Goal: Task Accomplishment & Management: Manage account settings

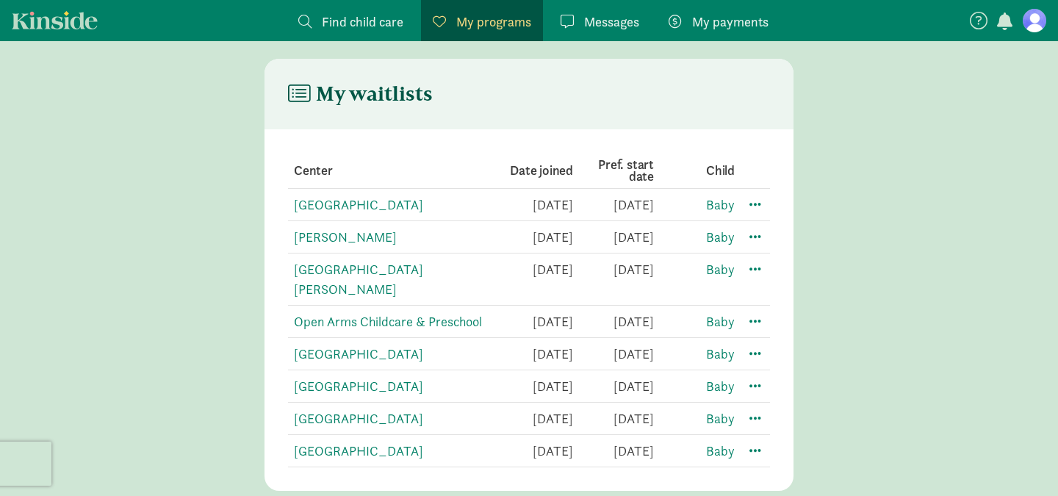
scroll to position [266, 0]
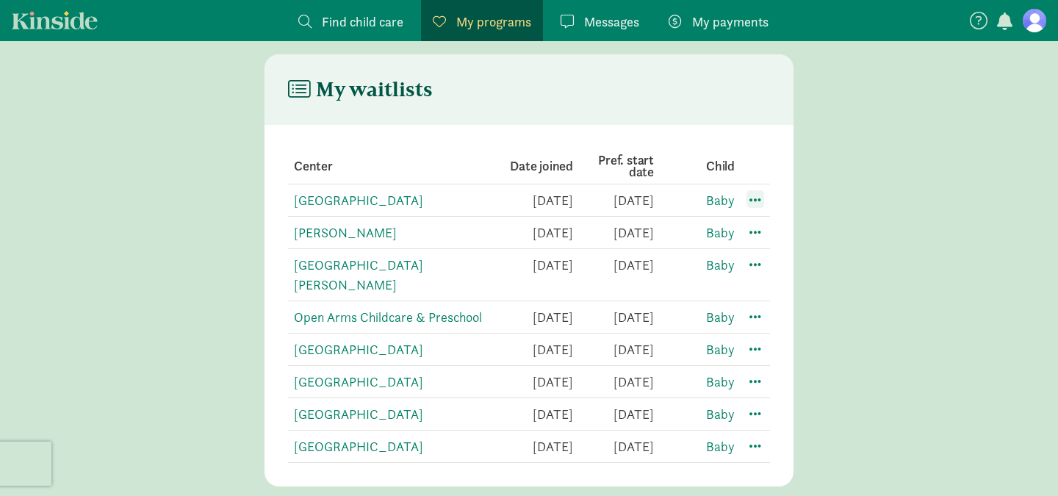
click at [753, 196] on span at bounding box center [756, 199] width 18 height 18
click at [772, 223] on div "Edit preferences" at bounding box center [807, 232] width 132 height 32
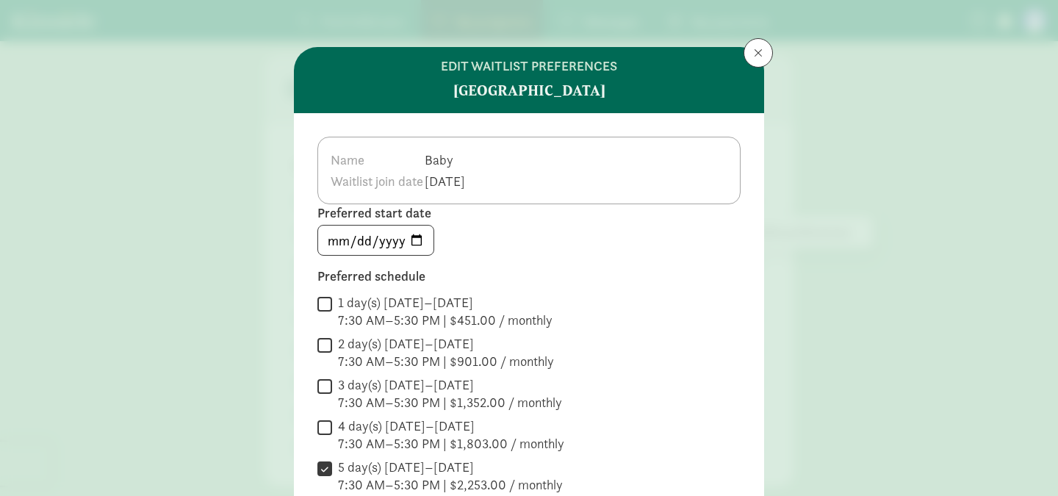
click at [322, 427] on input "4 day(s) [DATE]–[DATE] 7:30 AM–5:30 PM | $1,803.00 / monthly" at bounding box center [324, 427] width 15 height 20
checkbox input "true"
click at [325, 471] on input "5 day(s) [DATE]–[DATE] 7:30 AM–5:30 PM | $2,253.00 / monthly" at bounding box center [324, 469] width 15 height 20
checkbox input "false"
click at [323, 388] on input "3 day(s) [DATE]–[DATE] 7:30 AM–5:30 PM | $1,352.00 / monthly" at bounding box center [324, 386] width 15 height 20
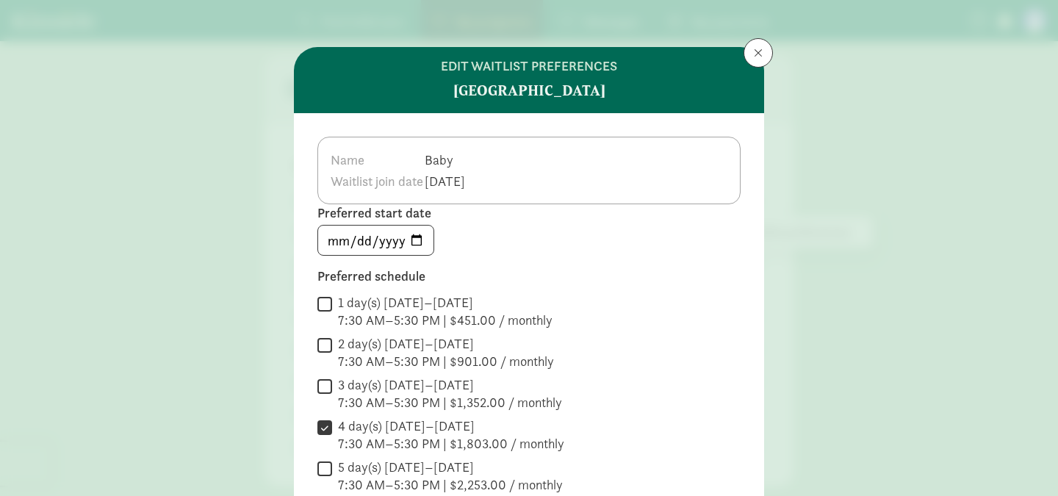
checkbox input "true"
click at [414, 248] on input "[DATE]" at bounding box center [375, 240] width 115 height 29
type input "[DATE]"
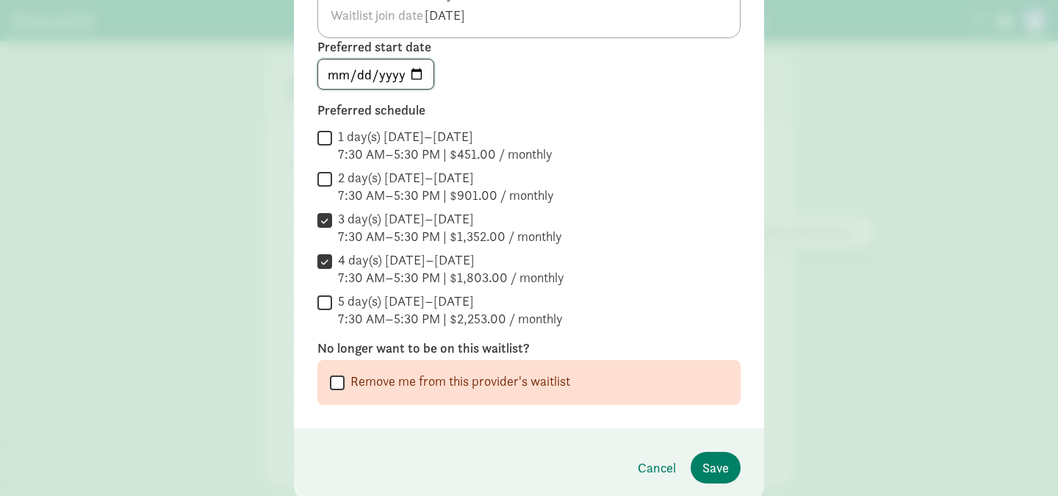
scroll to position [172, 0]
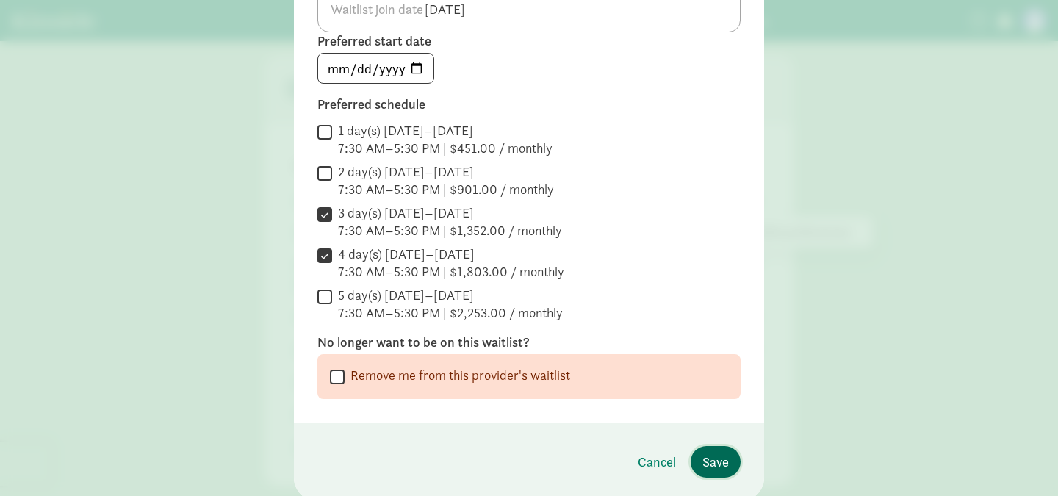
click at [718, 466] on span "Save" at bounding box center [715, 462] width 26 height 20
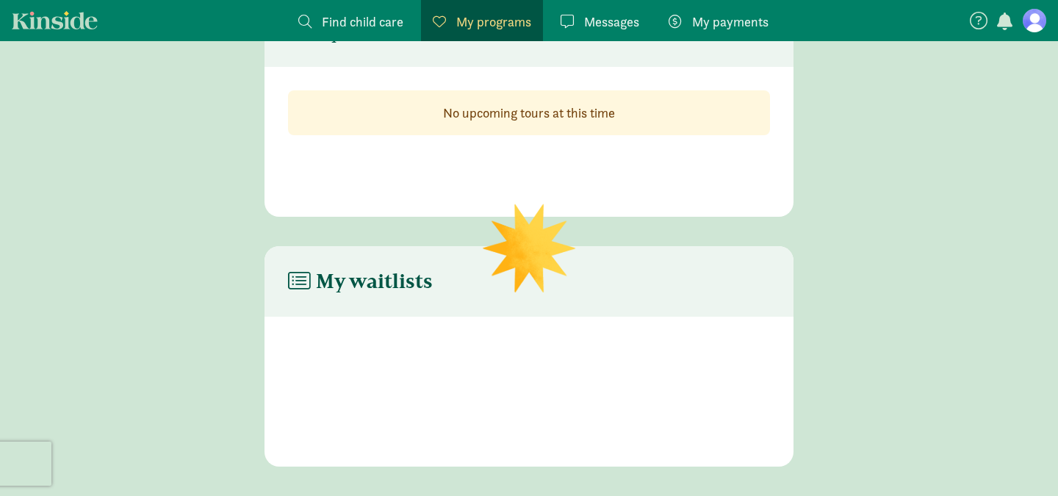
scroll to position [266, 0]
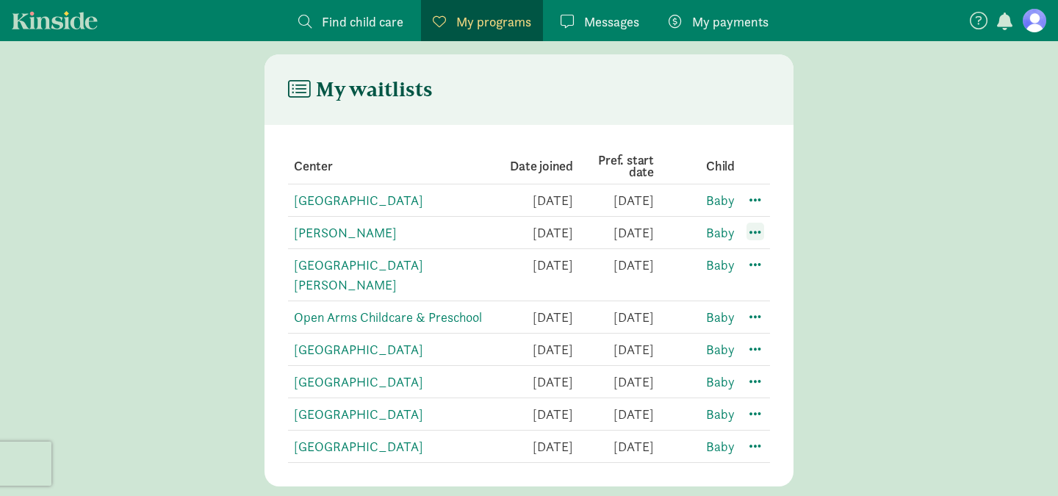
click at [757, 235] on span at bounding box center [756, 232] width 18 height 18
click at [779, 258] on div "Edit preferences" at bounding box center [807, 264] width 132 height 32
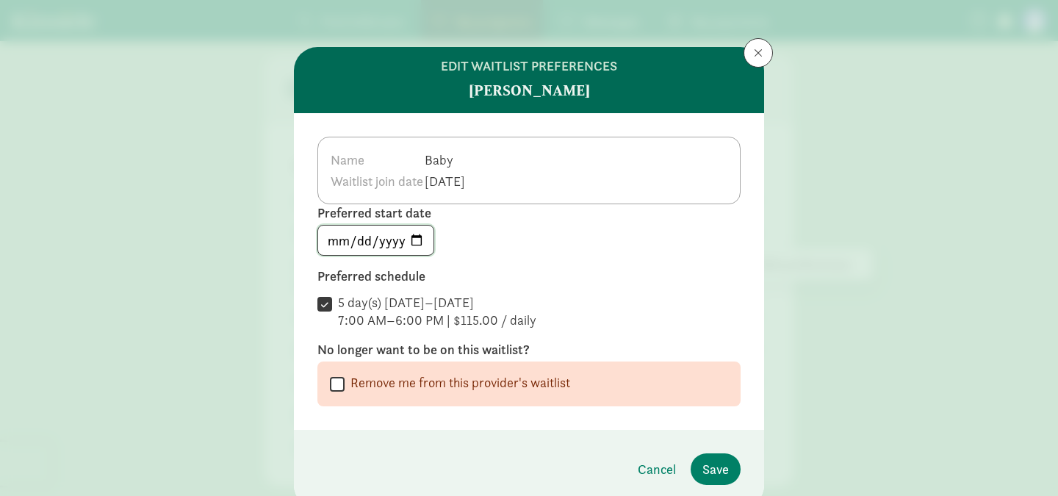
click at [398, 242] on input "[DATE]" at bounding box center [375, 240] width 115 height 29
click at [419, 235] on input "[DATE]" at bounding box center [375, 240] width 115 height 29
type input "[DATE]"
click at [725, 466] on span "Save" at bounding box center [715, 469] width 26 height 20
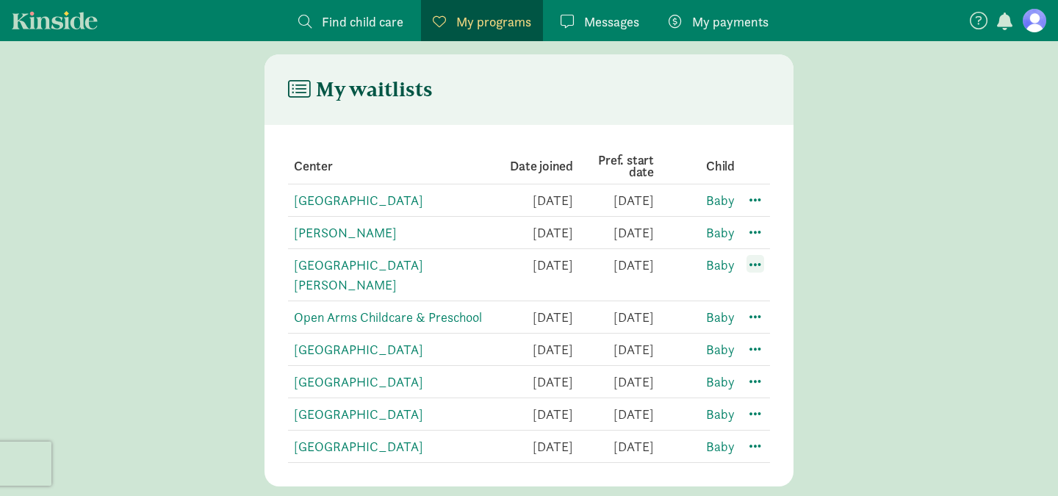
click at [757, 265] on span at bounding box center [756, 264] width 18 height 18
click at [771, 294] on div "Edit preferences" at bounding box center [807, 297] width 132 height 32
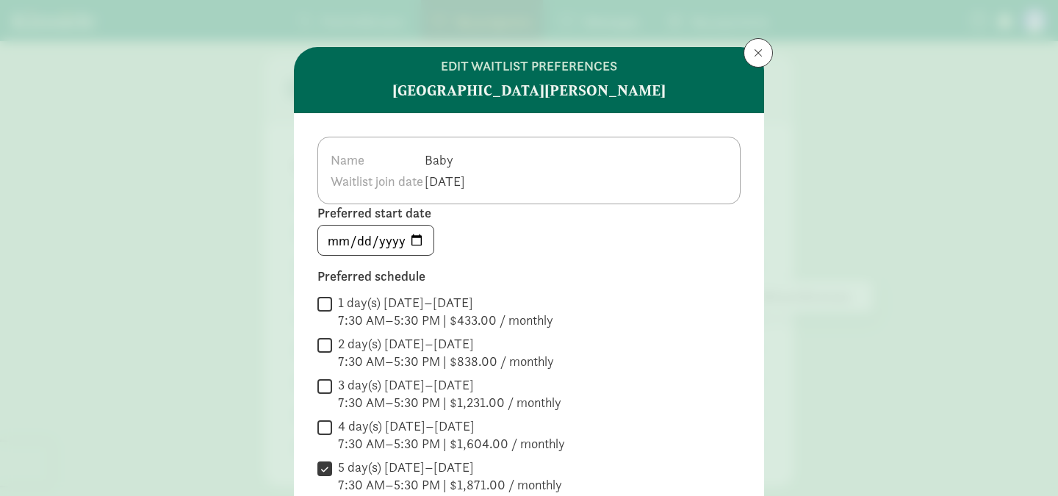
click at [329, 428] on input "4 day(s) [DATE]–[DATE] 7:30 AM–5:30 PM | $1,604.00 / monthly" at bounding box center [324, 427] width 15 height 20
checkbox input "true"
click at [324, 392] on input "3 day(s) [DATE]–[DATE] 7:30 AM–5:30 PM | $1,231.00 / monthly" at bounding box center [324, 386] width 15 height 20
checkbox input "true"
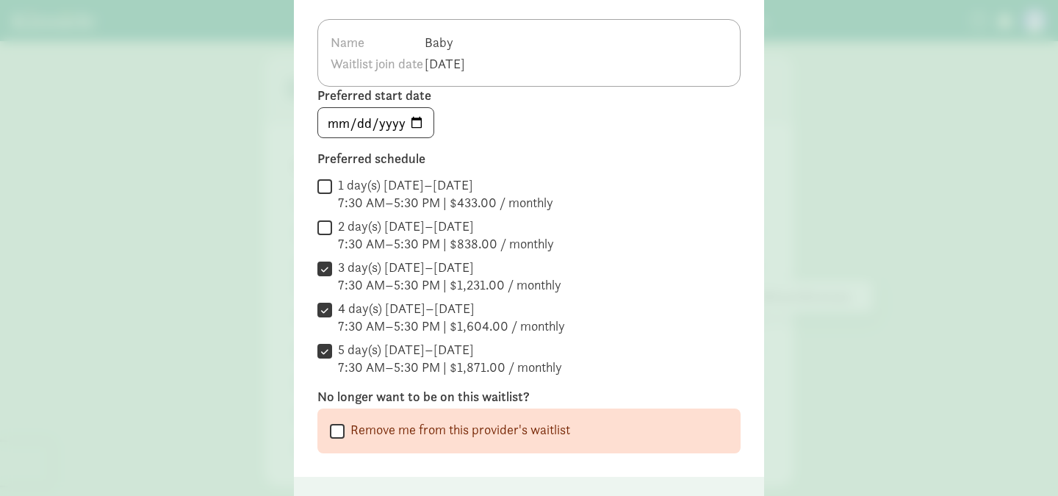
scroll to position [224, 0]
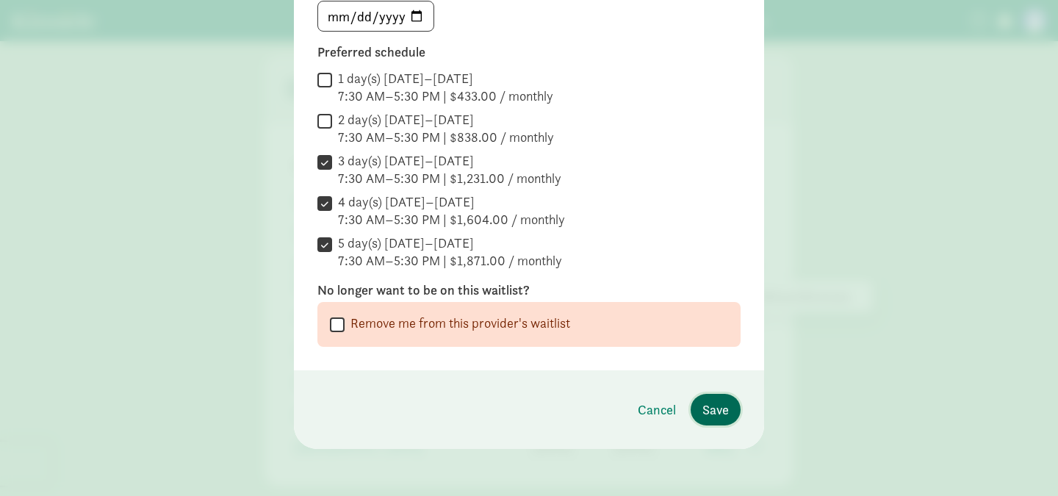
click at [711, 414] on span "Save" at bounding box center [715, 410] width 26 height 20
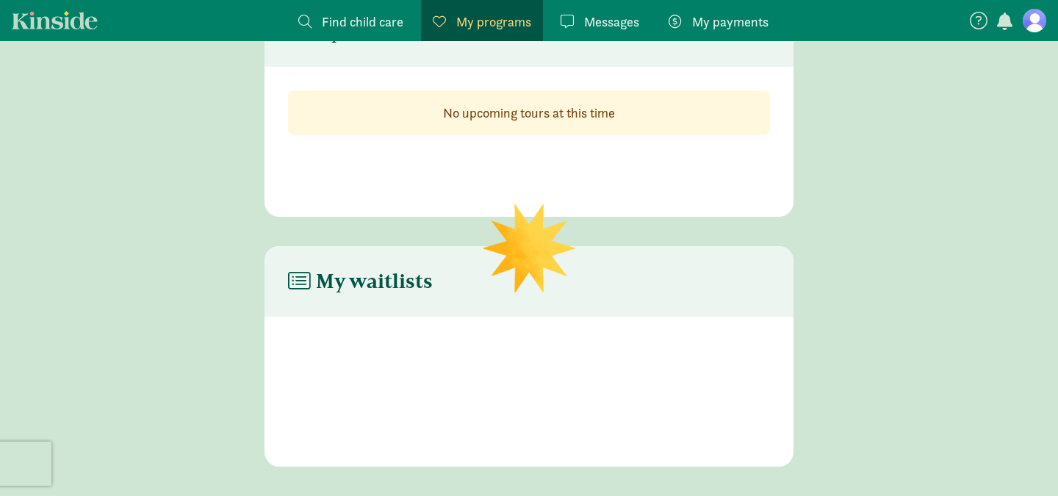
scroll to position [266, 0]
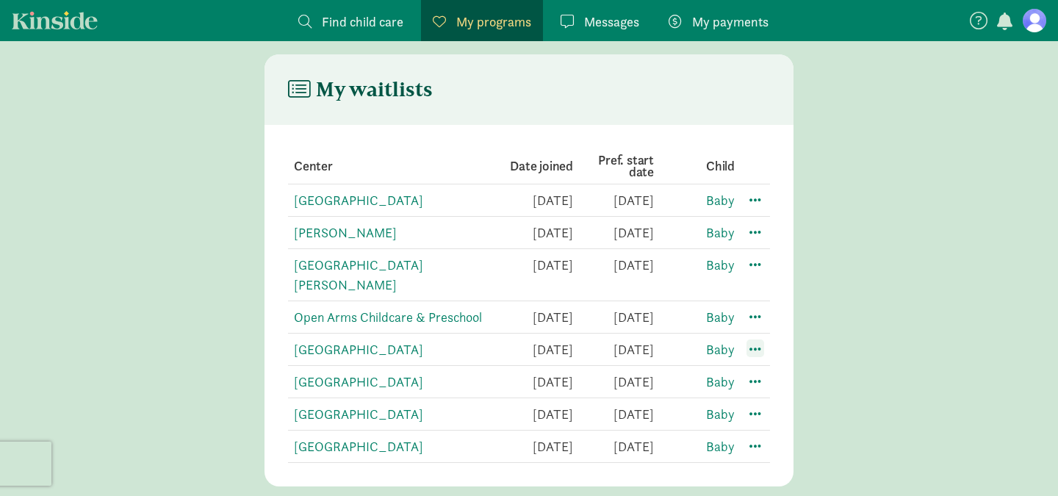
click at [752, 339] on span at bounding box center [756, 348] width 18 height 18
click at [774, 365] on div "Edit preferences" at bounding box center [807, 381] width 132 height 32
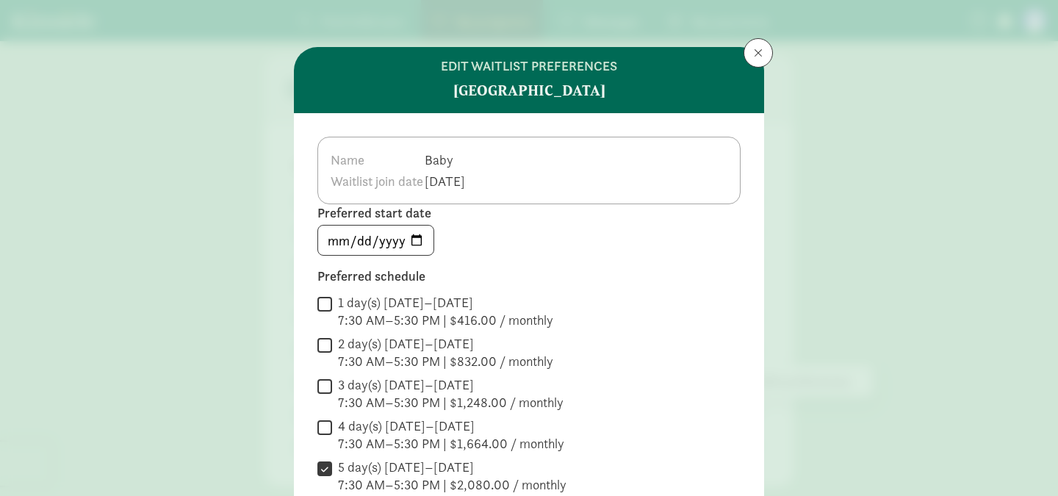
click at [323, 428] on input "4 day(s) [DATE]–[DATE] 7:30 AM–5:30 PM | $1,664.00 / monthly" at bounding box center [324, 427] width 15 height 20
checkbox input "true"
click at [328, 381] on input "3 day(s) [DATE]–[DATE] 7:30 AM–5:30 PM | $1,248.00 / monthly" at bounding box center [324, 386] width 15 height 20
checkbox input "true"
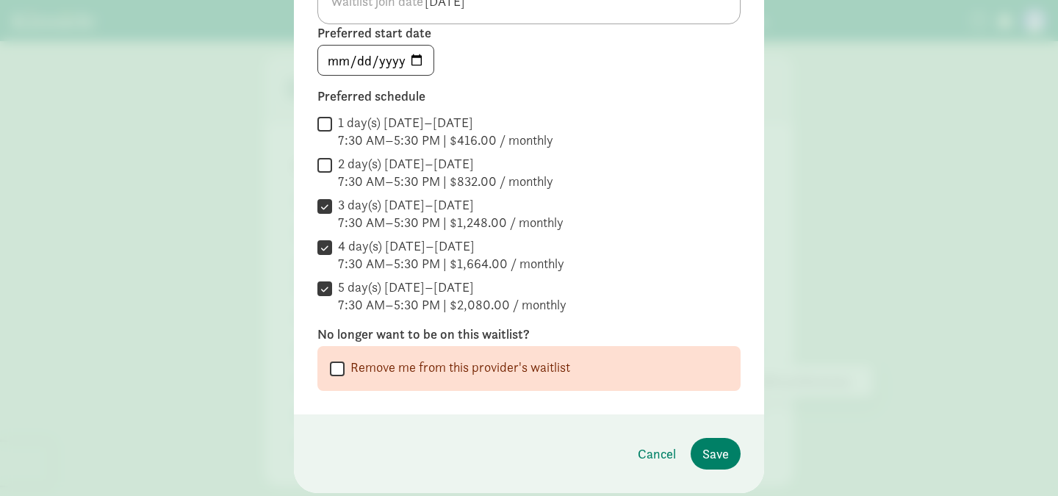
scroll to position [184, 0]
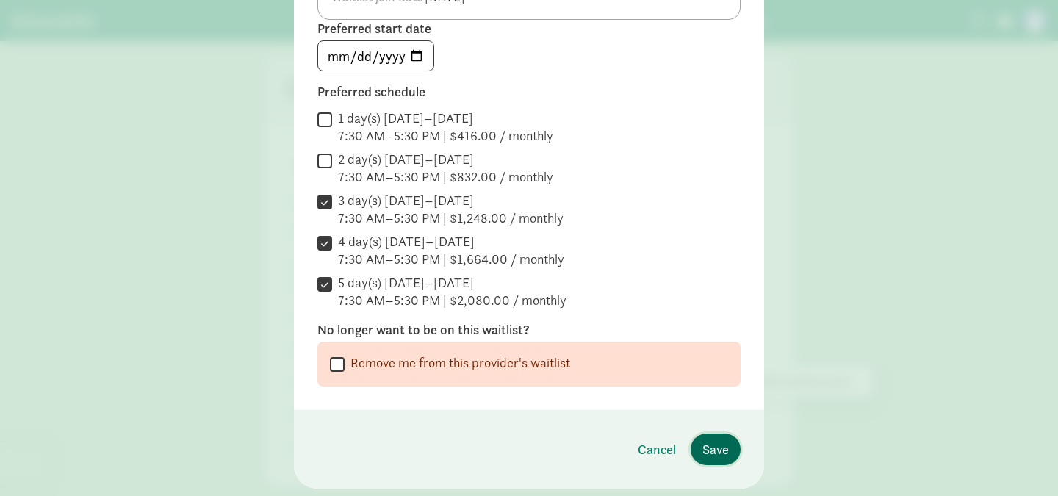
click at [724, 450] on span "Save" at bounding box center [715, 449] width 26 height 20
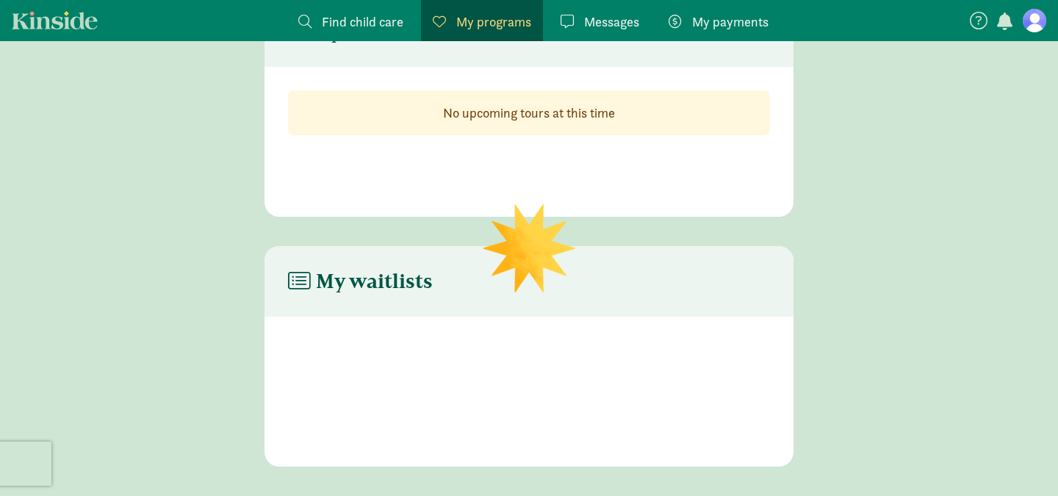
scroll to position [266, 0]
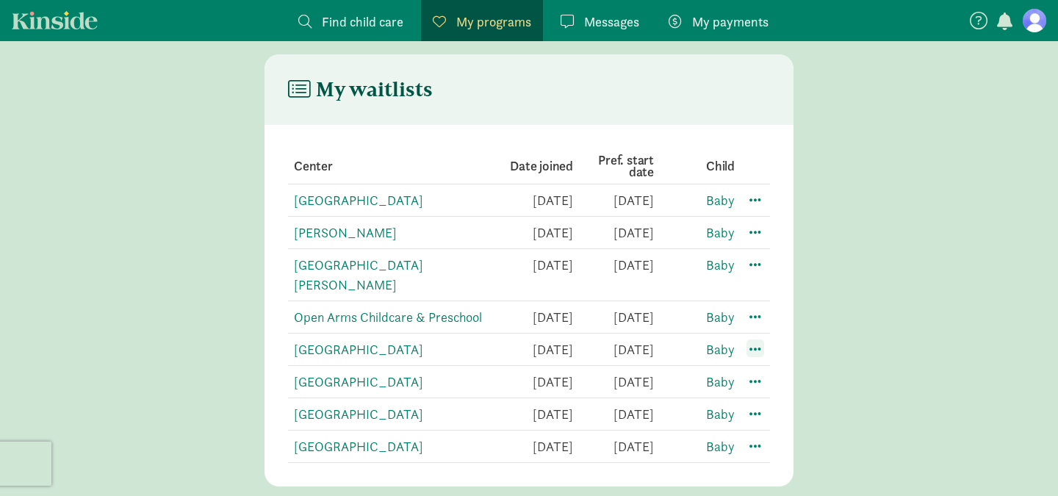
click at [760, 339] on span at bounding box center [756, 348] width 18 height 18
click at [758, 339] on span at bounding box center [756, 348] width 18 height 18
click at [780, 365] on div "Edit preferences" at bounding box center [807, 381] width 132 height 32
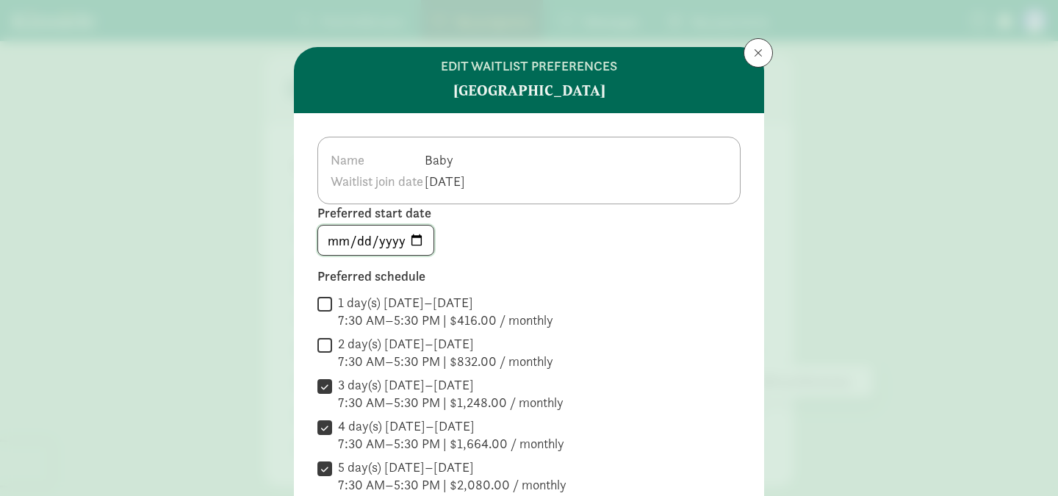
click at [392, 234] on input "[DATE]" at bounding box center [375, 240] width 115 height 29
click at [410, 238] on input "[DATE]" at bounding box center [375, 240] width 115 height 29
type input "[DATE]"
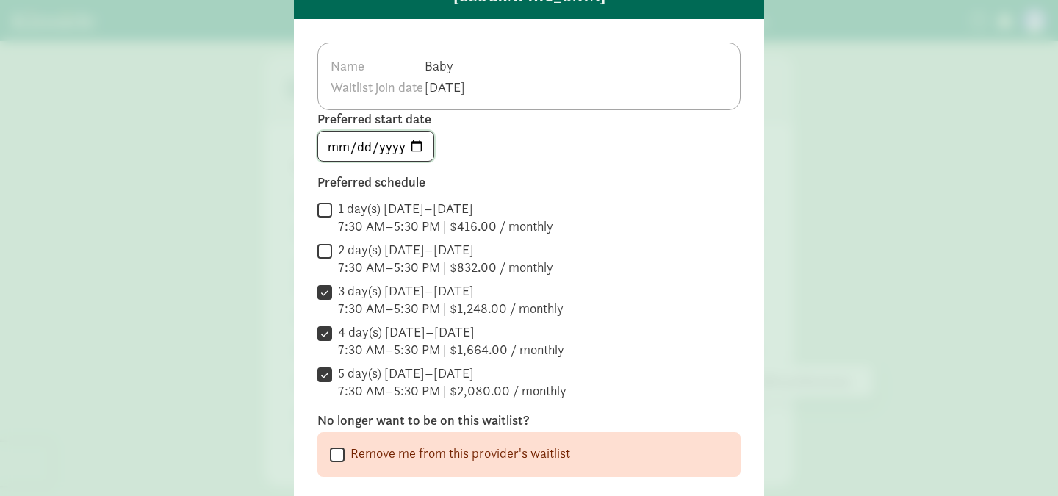
scroll to position [145, 0]
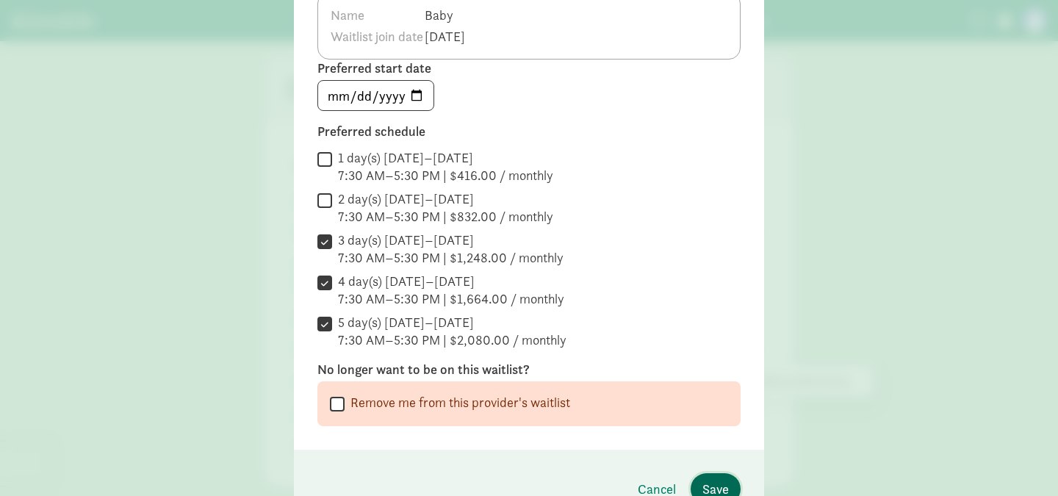
click at [724, 480] on span "Save" at bounding box center [715, 489] width 26 height 20
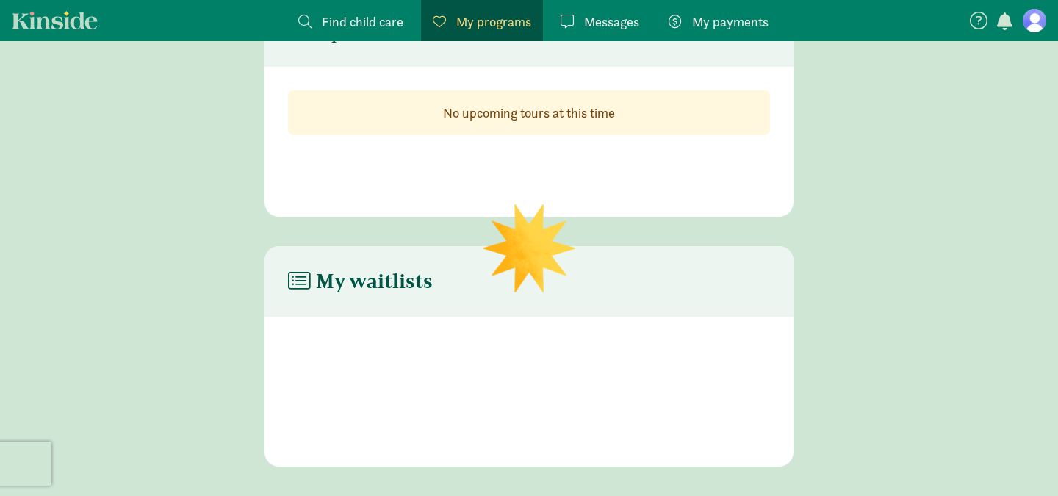
scroll to position [266, 0]
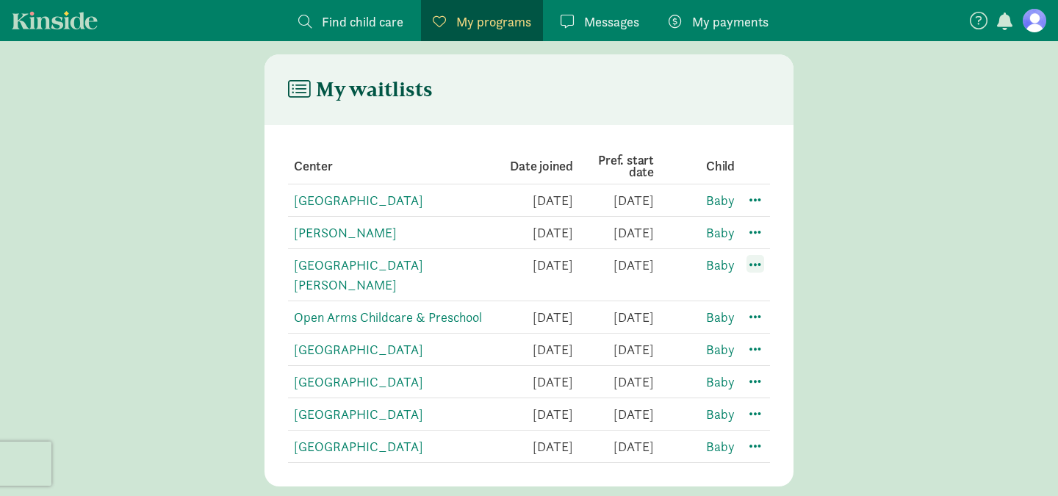
click at [759, 267] on span at bounding box center [756, 264] width 18 height 18
click at [779, 293] on div "Edit preferences" at bounding box center [807, 297] width 132 height 32
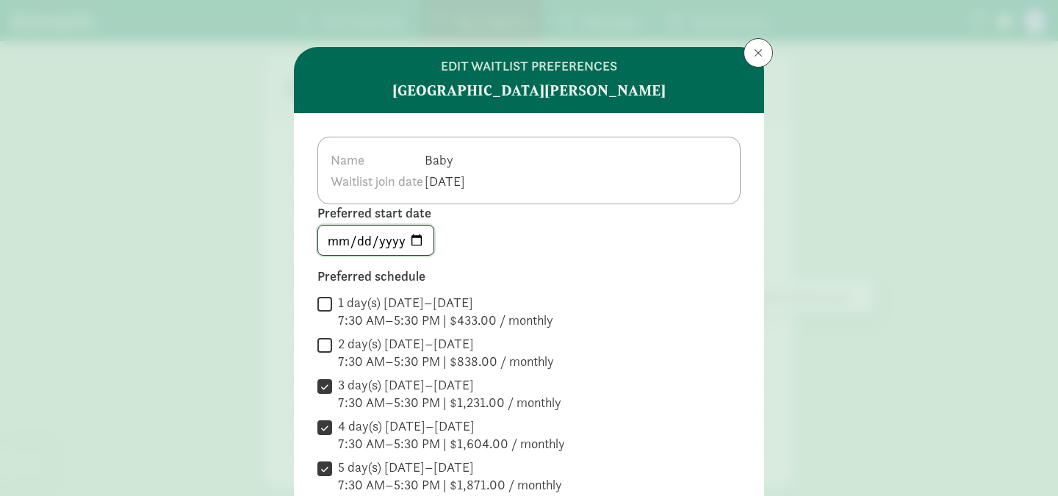
click at [417, 240] on input "[DATE]" at bounding box center [375, 240] width 115 height 29
type input "[DATE]"
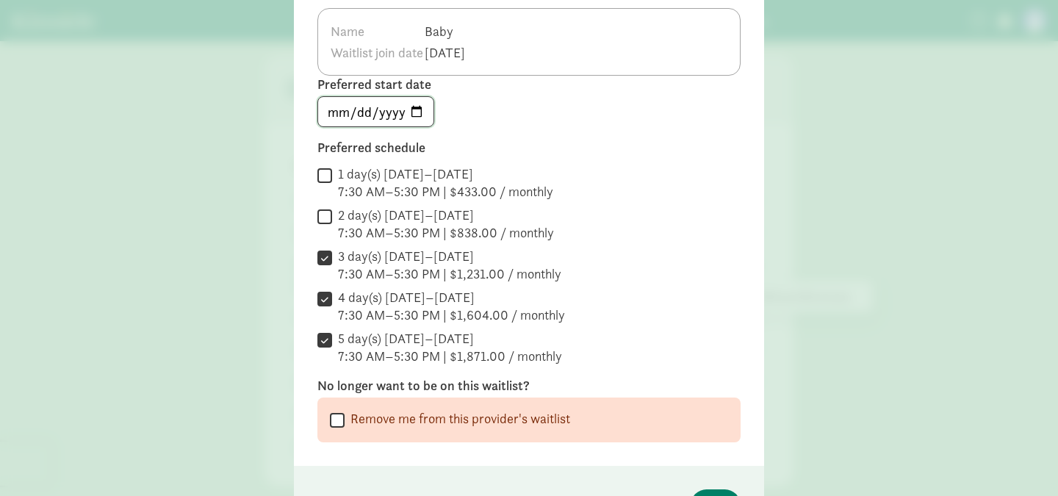
scroll to position [224, 0]
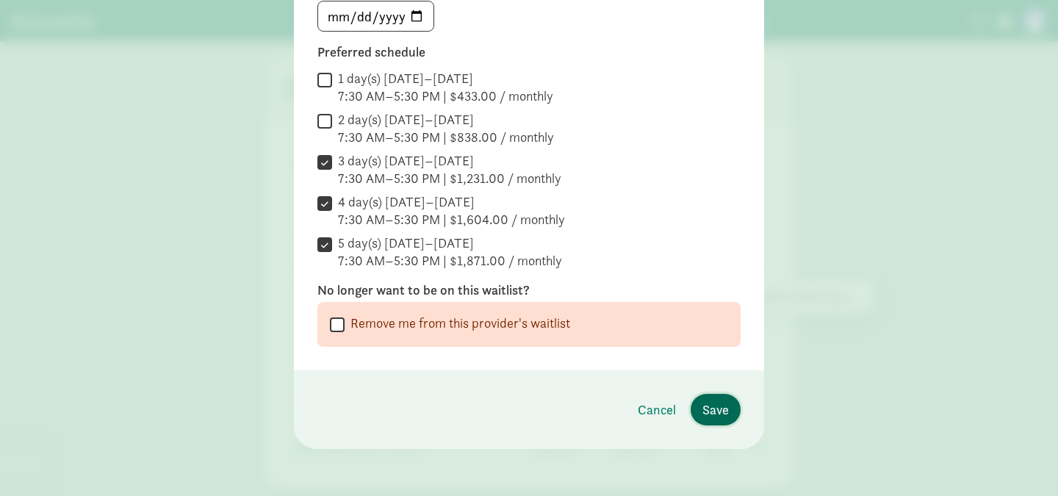
click at [706, 401] on span "Save" at bounding box center [715, 410] width 26 height 20
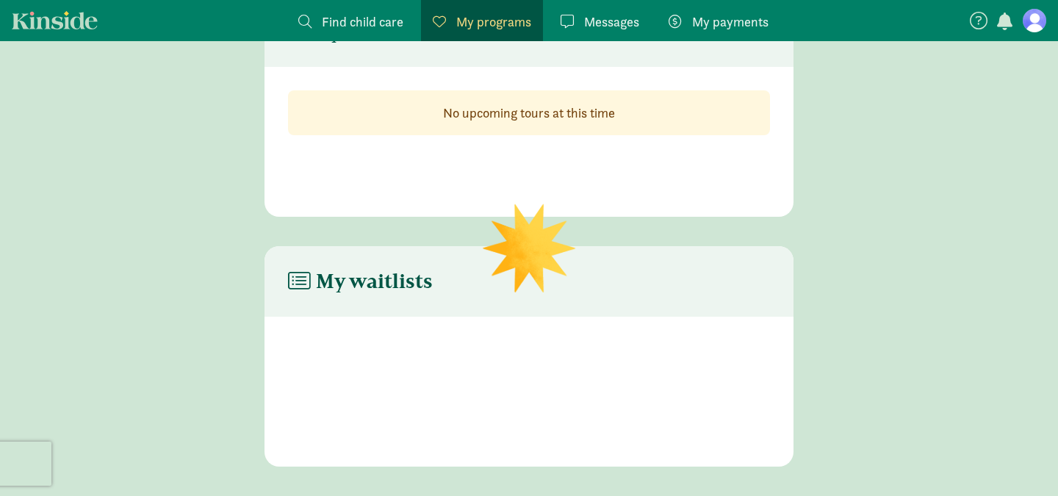
scroll to position [266, 0]
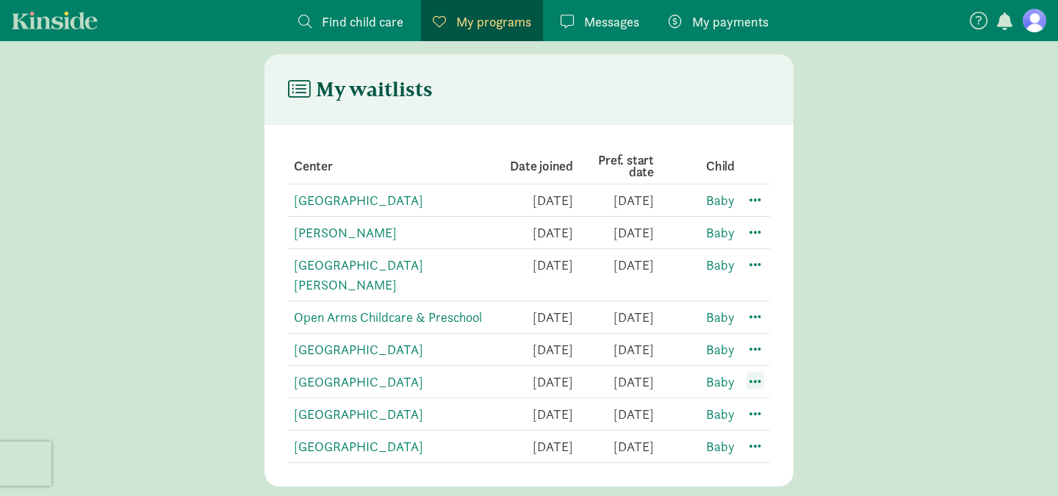
click at [755, 372] on span at bounding box center [756, 381] width 18 height 18
click at [767, 398] on div "Edit preferences" at bounding box center [807, 414] width 132 height 32
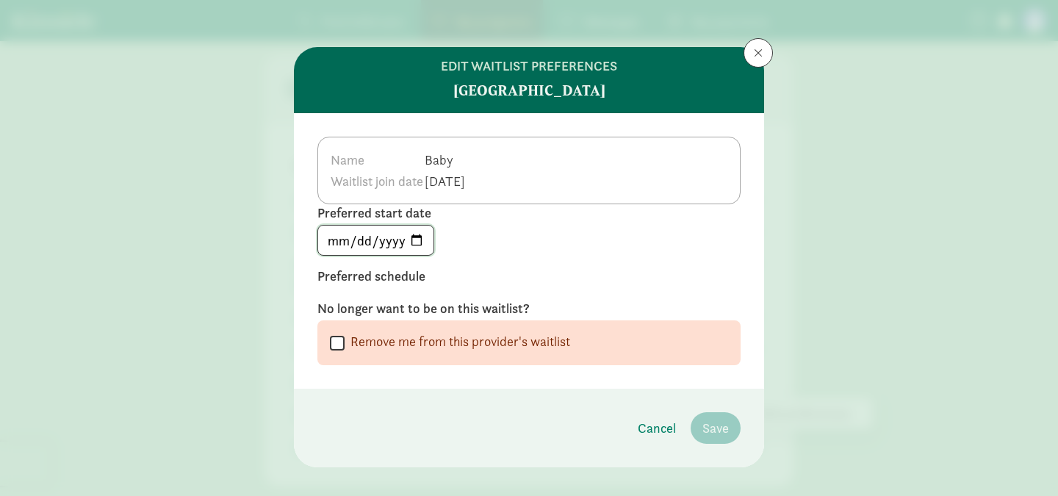
click at [398, 243] on input "[DATE]" at bounding box center [375, 240] width 115 height 29
click at [398, 244] on input "[DATE]" at bounding box center [375, 240] width 115 height 29
click at [411, 239] on input "[DATE]" at bounding box center [375, 240] width 115 height 29
type input "[DATE]"
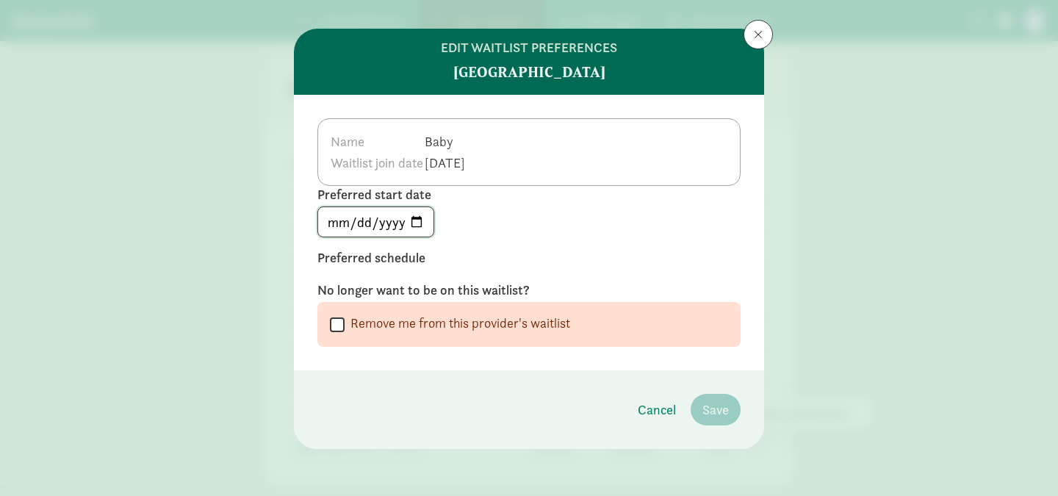
scroll to position [15, 0]
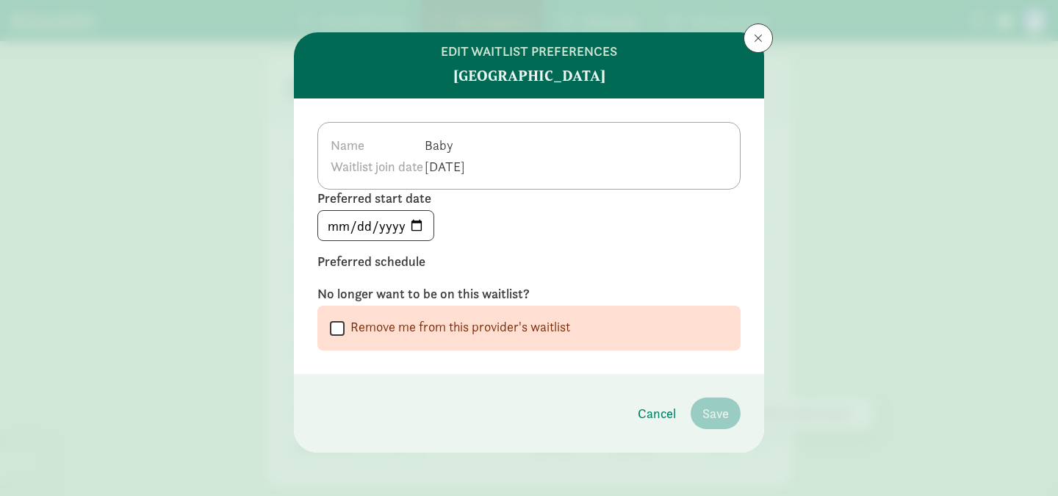
click at [553, 391] on footer "Cancel Remove me from the waitlist Save" at bounding box center [529, 413] width 470 height 79
click at [393, 262] on label "Preferred schedule" at bounding box center [528, 262] width 423 height 18
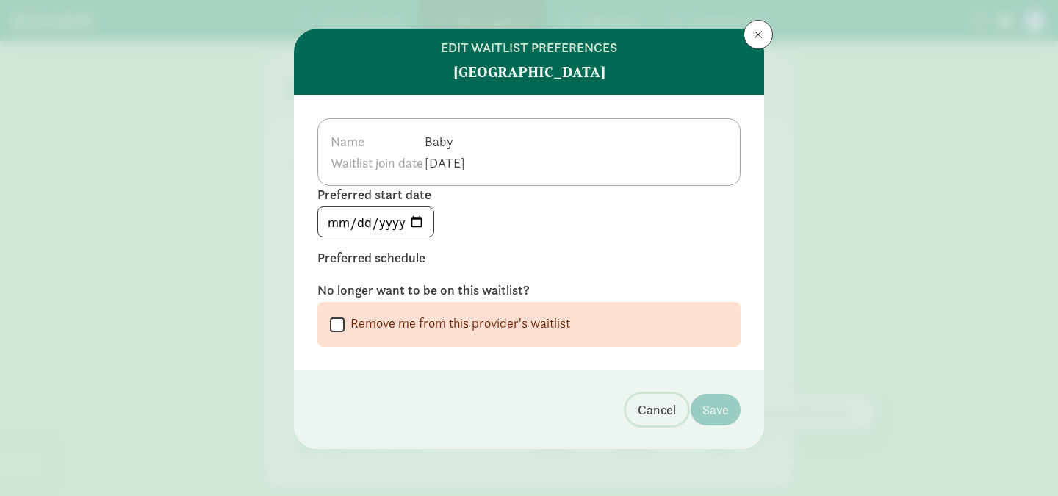
click at [650, 410] on span "Cancel" at bounding box center [657, 410] width 38 height 20
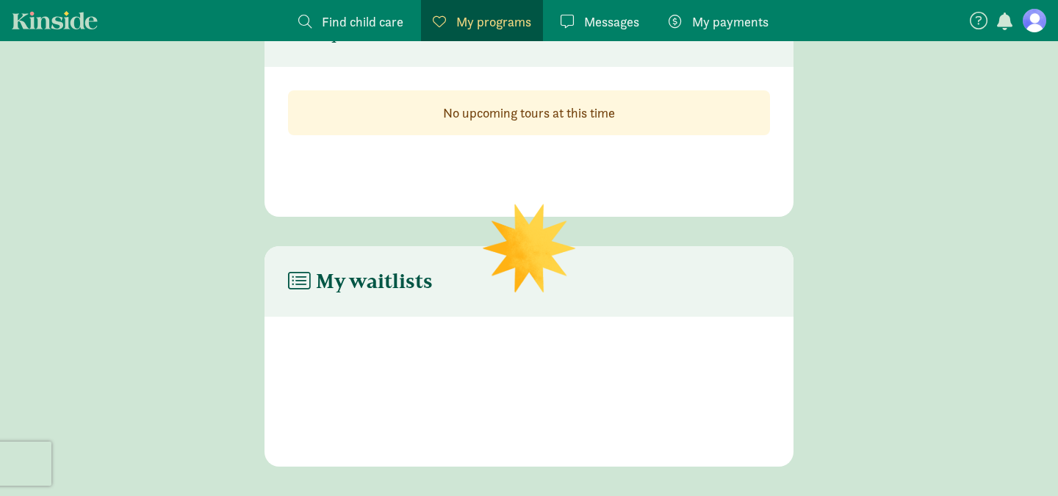
scroll to position [266, 0]
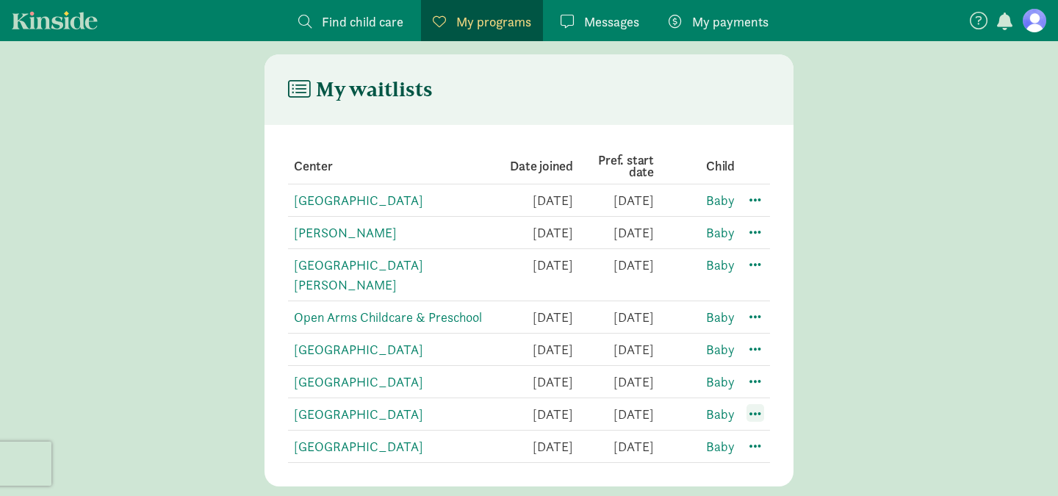
click at [758, 404] on span at bounding box center [756, 413] width 18 height 18
click at [777, 432] on div "Edit preferences" at bounding box center [807, 446] width 132 height 32
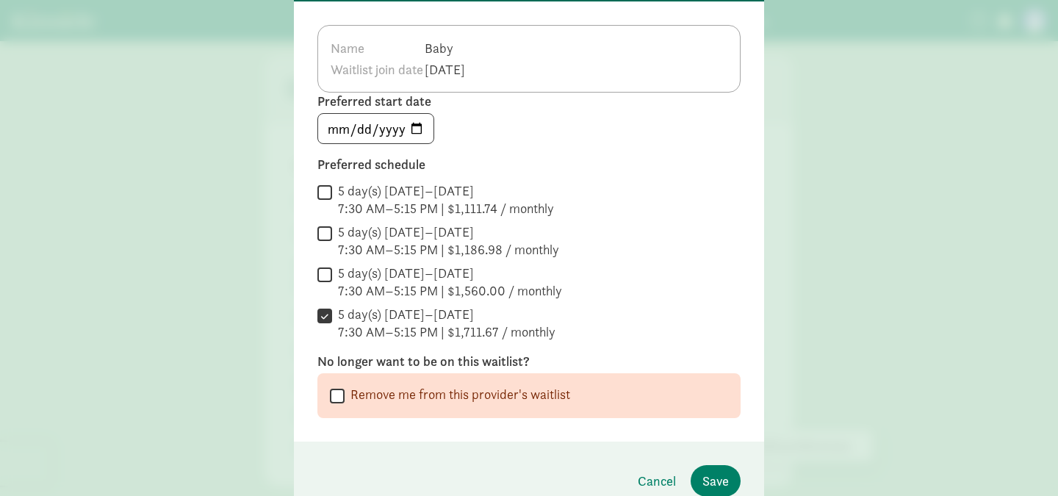
scroll to position [115, 0]
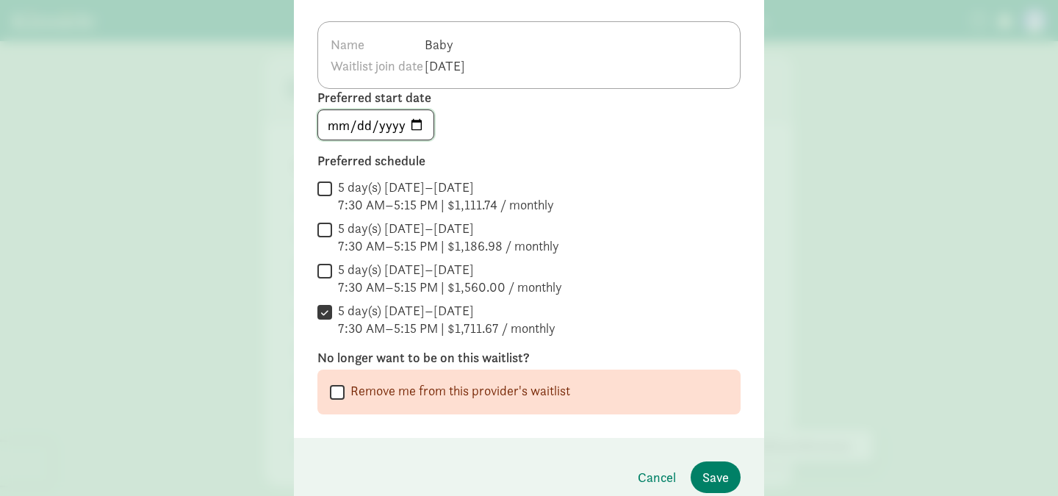
click at [411, 129] on input "[DATE]" at bounding box center [375, 124] width 115 height 29
type input "[DATE]"
click at [722, 478] on span "Save" at bounding box center [715, 477] width 26 height 20
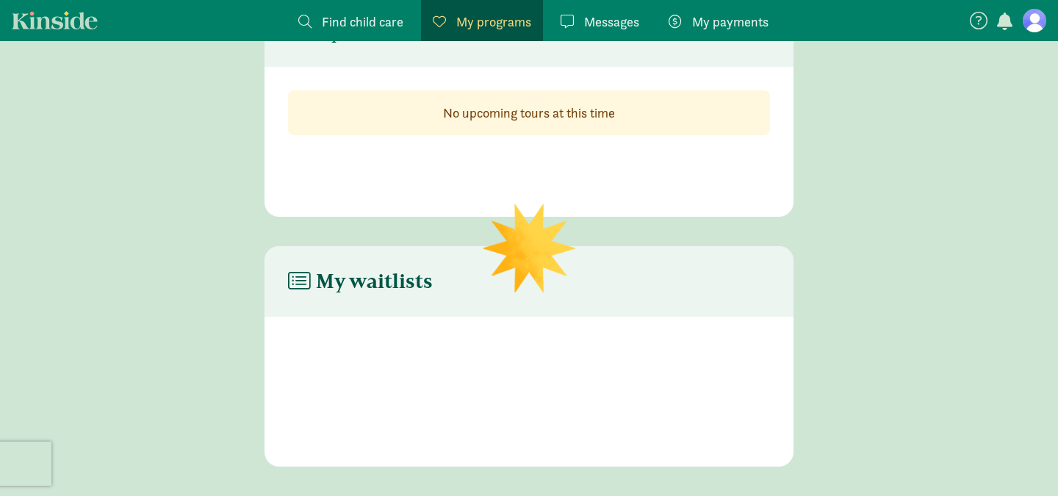
scroll to position [266, 0]
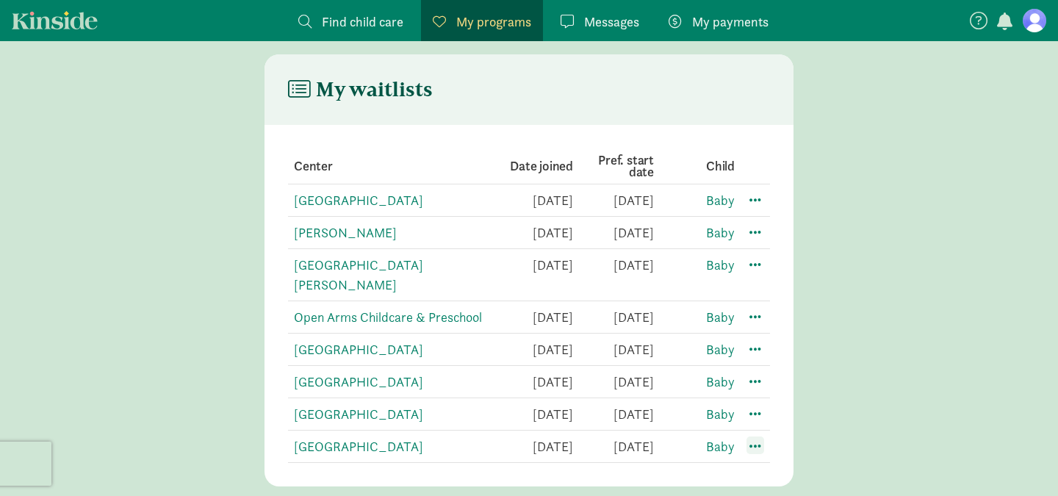
click at [752, 436] on span at bounding box center [756, 445] width 18 height 18
click at [777, 462] on div "Edit preferences" at bounding box center [807, 478] width 132 height 32
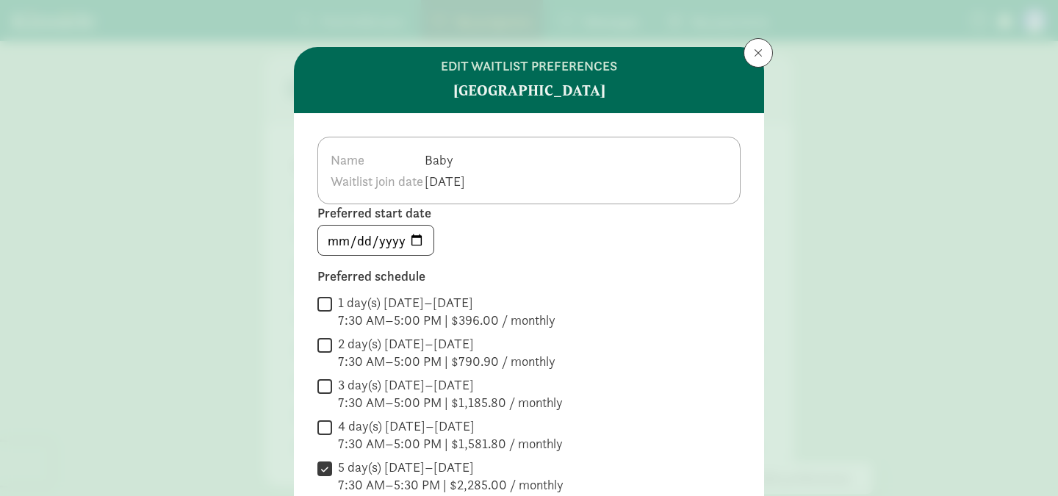
click at [326, 428] on input "4 day(s) [DATE]–[DATE] 7:30 AM–5:00 PM | $1,581.80 / monthly" at bounding box center [324, 427] width 15 height 20
checkbox input "true"
click at [325, 383] on input "3 day(s) [DATE]–[DATE] 7:30 AM–5:00 PM | $1,185.80 / monthly" at bounding box center [324, 386] width 15 height 20
checkbox input "true"
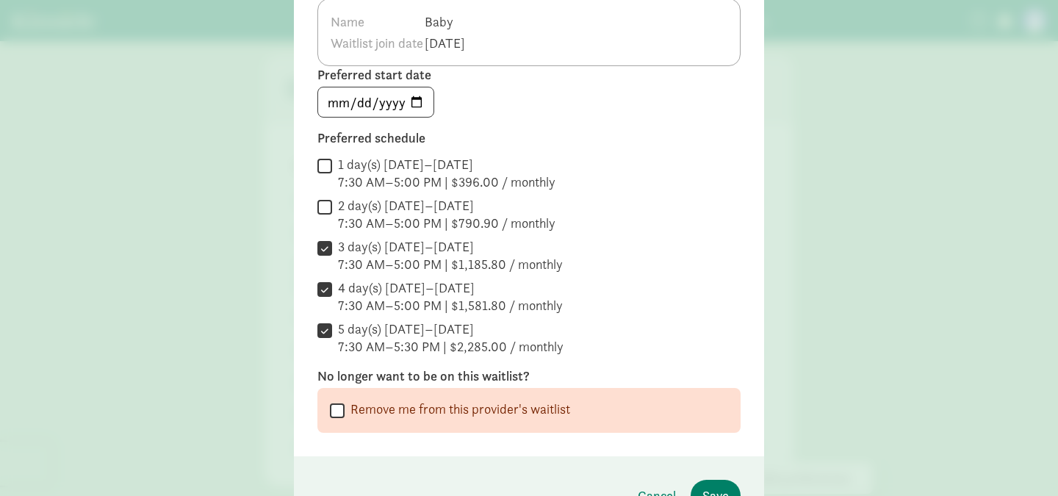
scroll to position [140, 0]
click at [409, 98] on input "[DATE]" at bounding box center [375, 100] width 115 height 29
type input "[DATE]"
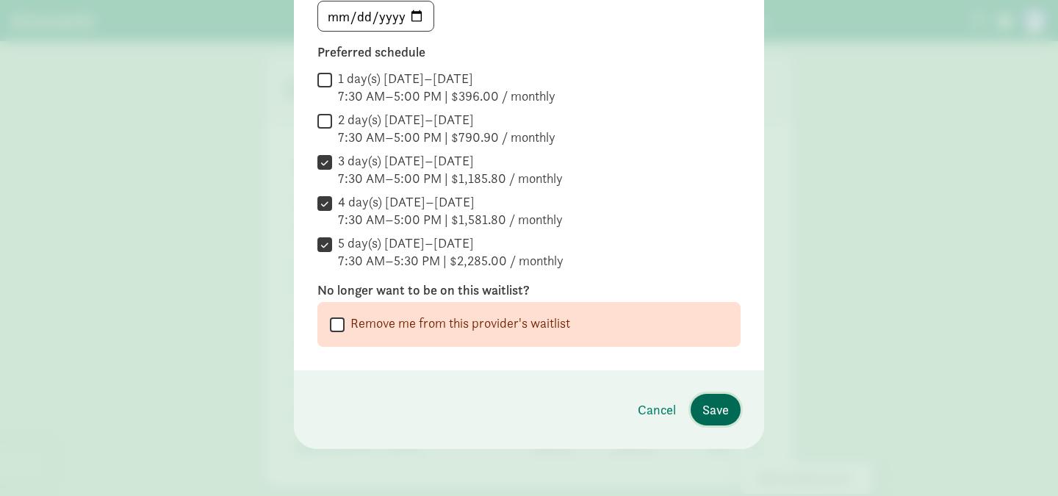
click at [711, 414] on span "Save" at bounding box center [715, 410] width 26 height 20
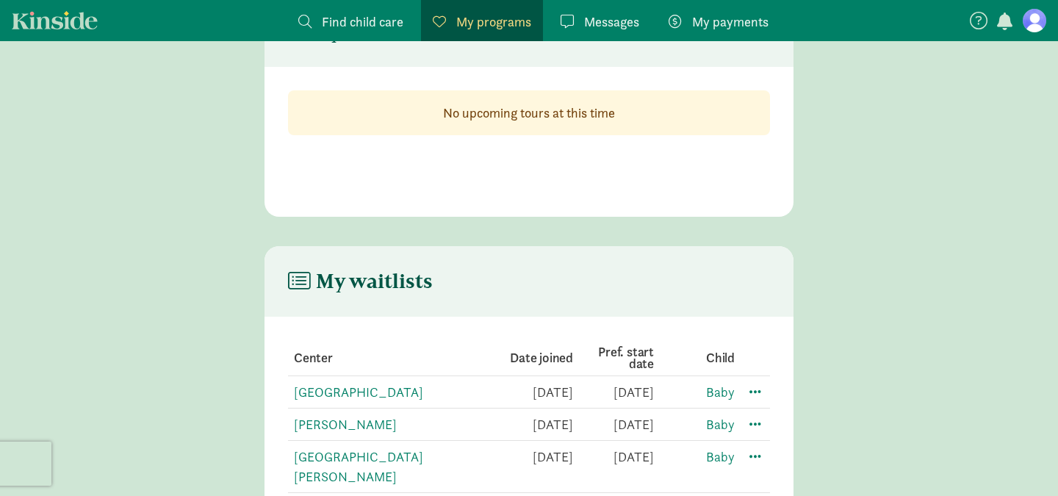
scroll to position [266, 0]
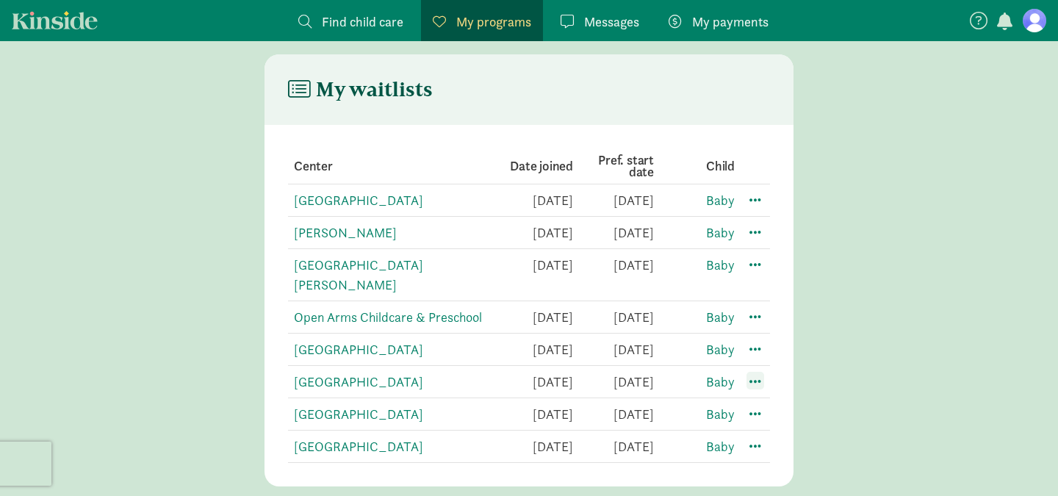
click at [751, 372] on span at bounding box center [756, 381] width 18 height 18
click at [769, 398] on div "Edit preferences" at bounding box center [807, 414] width 132 height 32
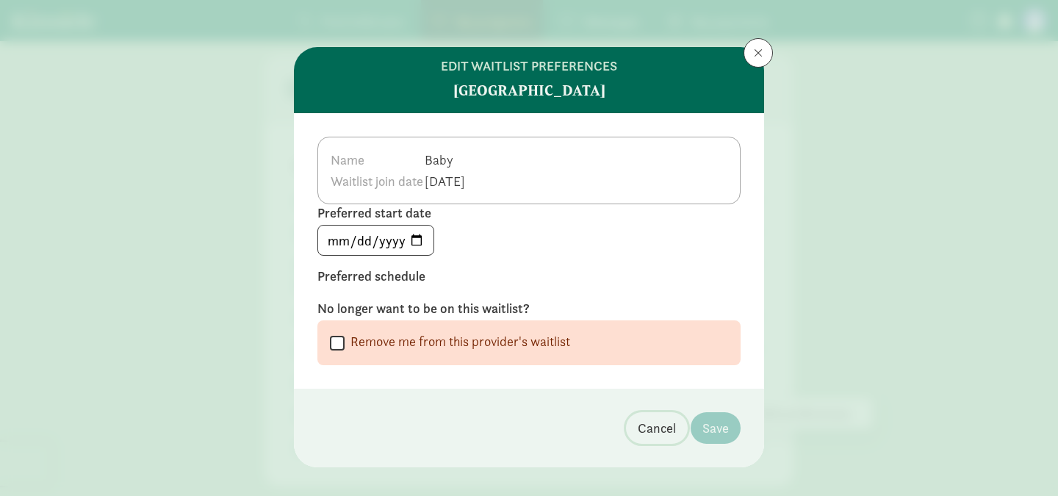
click at [661, 428] on span "Cancel" at bounding box center [657, 428] width 38 height 20
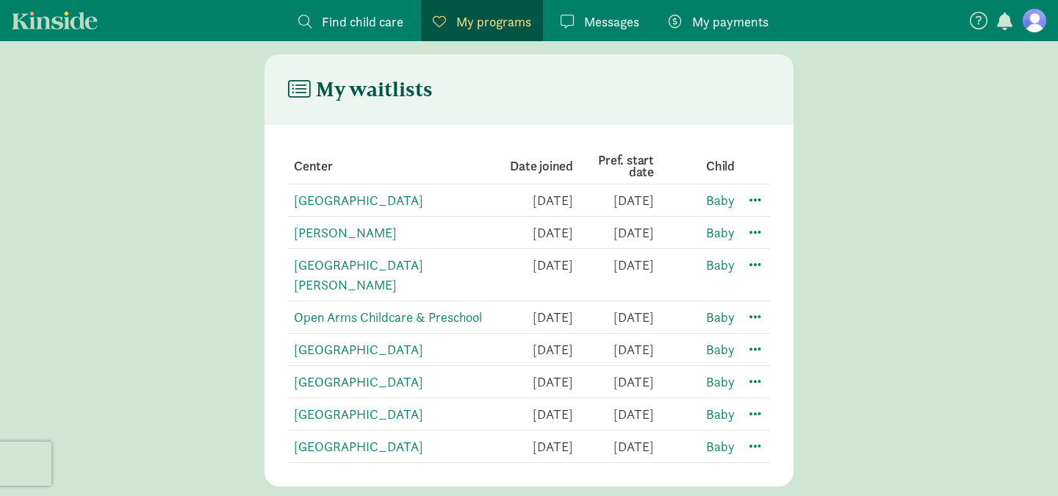
click at [1034, 19] on figure at bounding box center [1035, 21] width 24 height 24
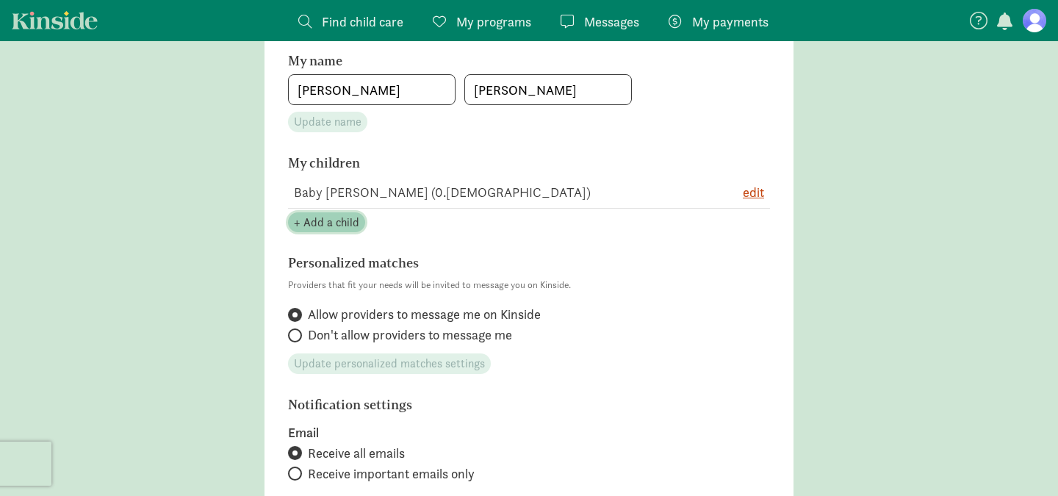
click at [319, 227] on span "+ Add a child" at bounding box center [326, 223] width 65 height 18
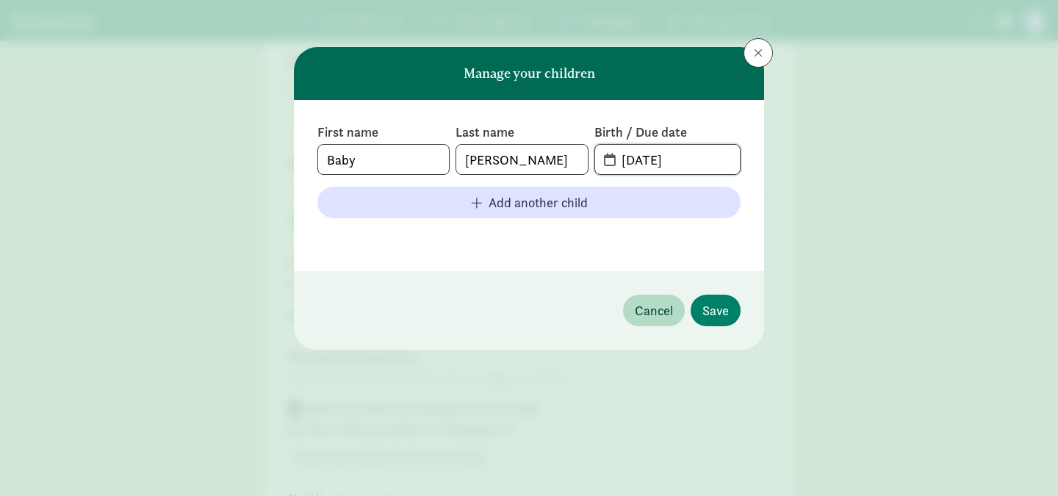
click at [622, 158] on input "[DATE]" at bounding box center [676, 159] width 127 height 29
click at [649, 155] on input "[DATE]" at bounding box center [676, 159] width 127 height 29
type input "[DATE]"
click at [716, 308] on span "Save" at bounding box center [715, 311] width 26 height 20
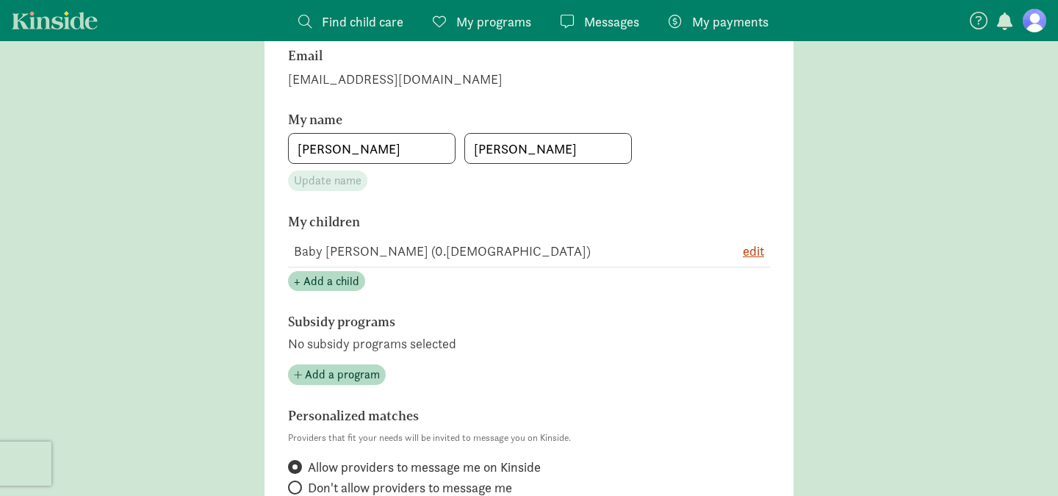
scroll to position [206, 0]
click at [480, 181] on section "My name [PERSON_NAME] Update name" at bounding box center [529, 153] width 482 height 79
click at [477, 152] on input "[PERSON_NAME]" at bounding box center [548, 149] width 166 height 29
click at [476, 152] on input "[PERSON_NAME]" at bounding box center [548, 149] width 166 height 29
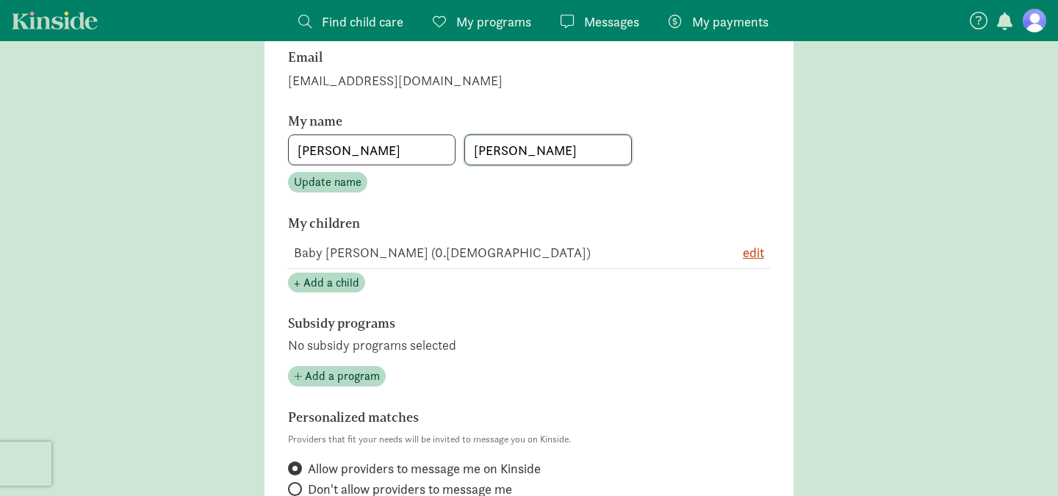
type input "[PERSON_NAME]"
click at [210, 284] on main "Account settings Profile photo Upload photo Email [EMAIL_ADDRESS][DOMAIN_NAME] …" at bounding box center [529, 432] width 1058 height 1134
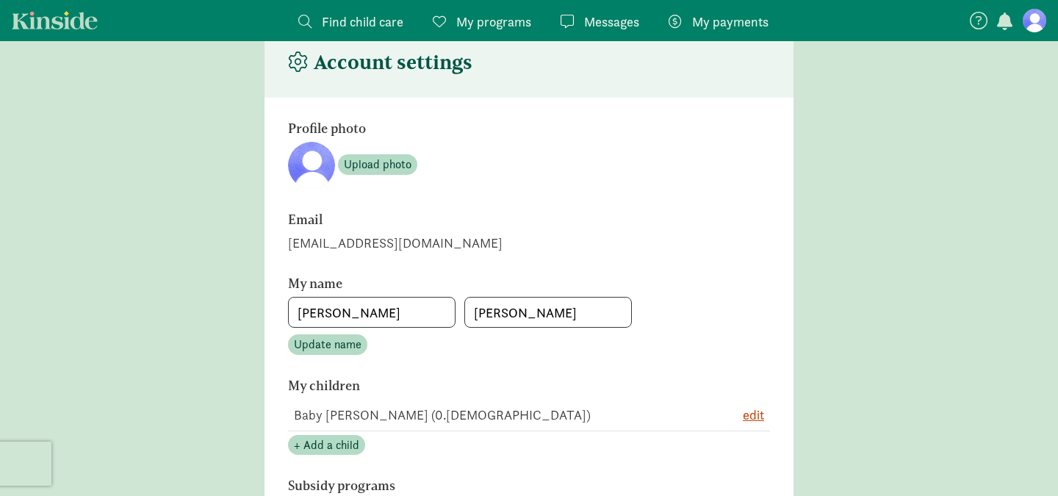
scroll to position [66, 0]
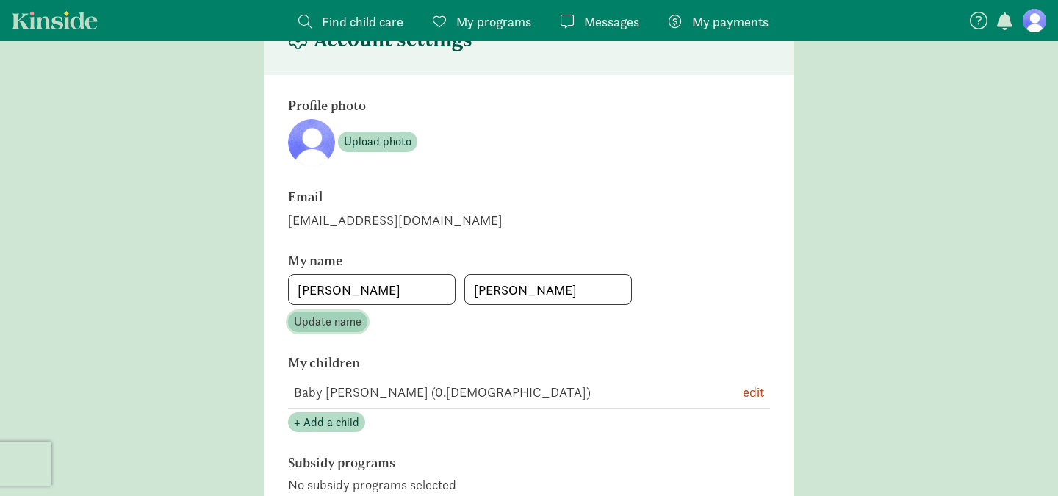
click at [321, 325] on span "Update name" at bounding box center [328, 322] width 68 height 18
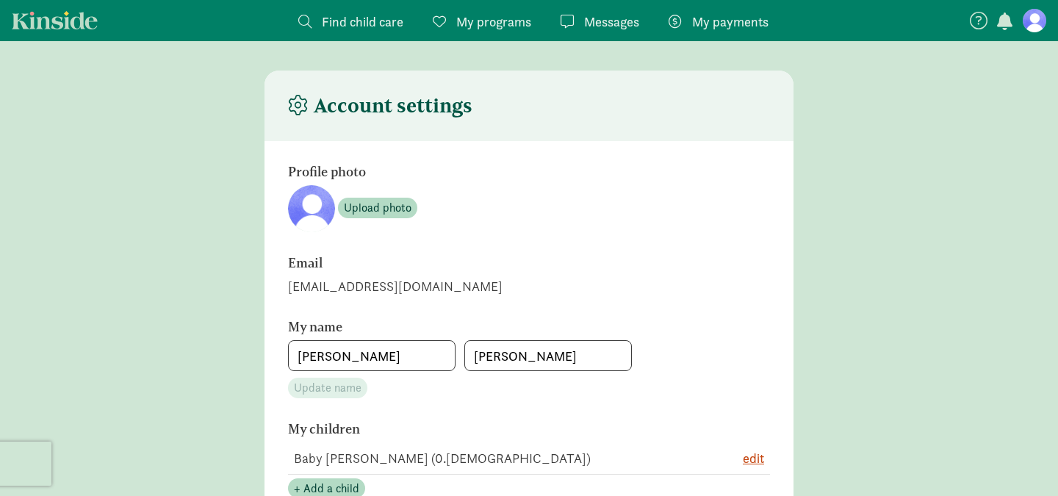
click at [353, 15] on span "Find child care" at bounding box center [363, 22] width 82 height 20
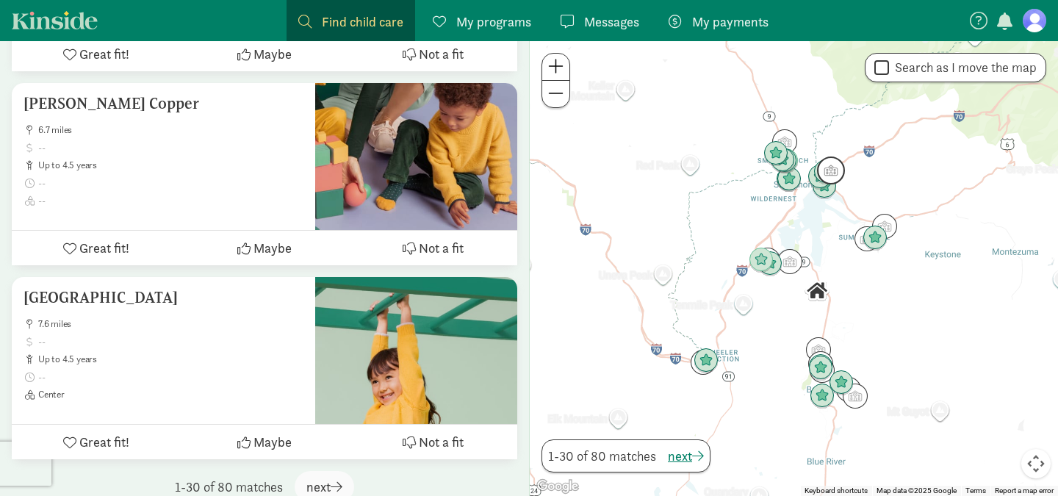
scroll to position [5726, 0]
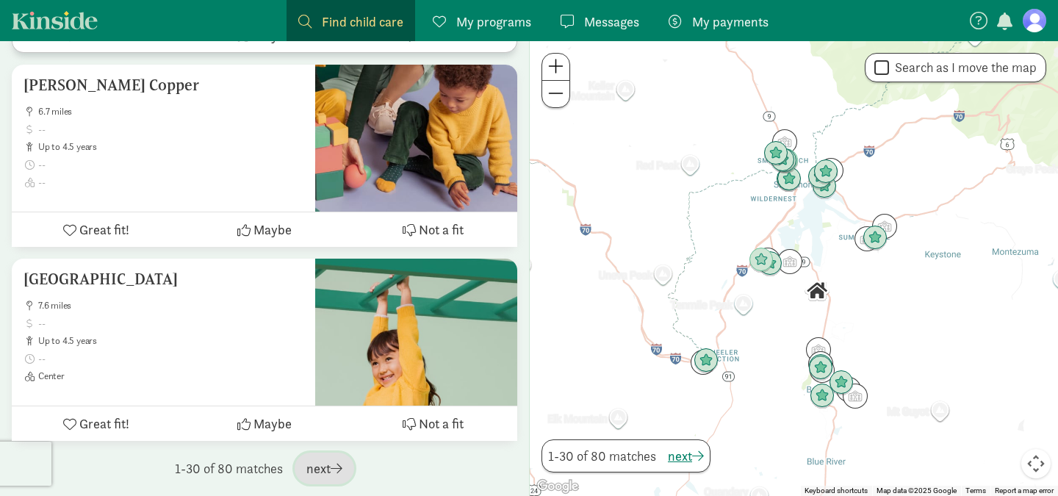
click at [336, 467] on span "button" at bounding box center [337, 467] width 12 height 13
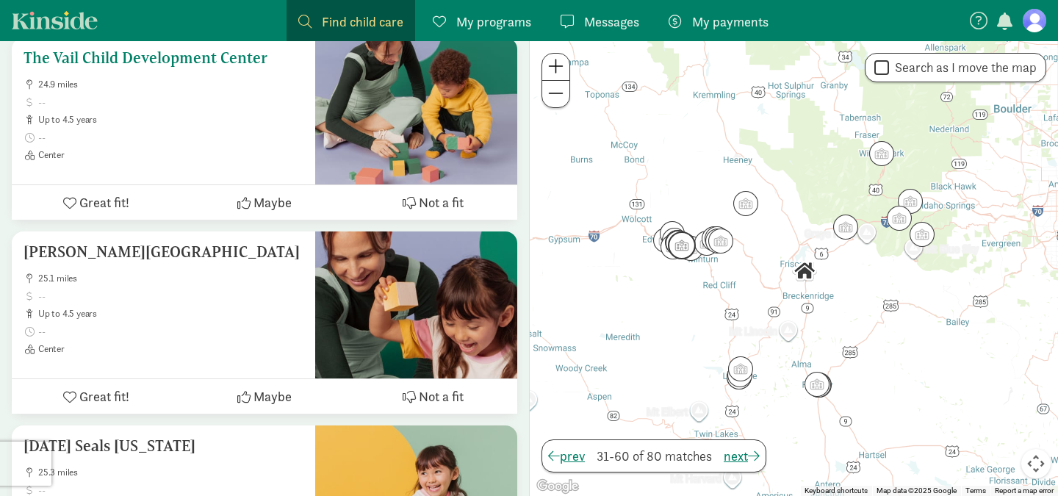
scroll to position [4024, 0]
